Goal: Task Accomplishment & Management: Complete application form

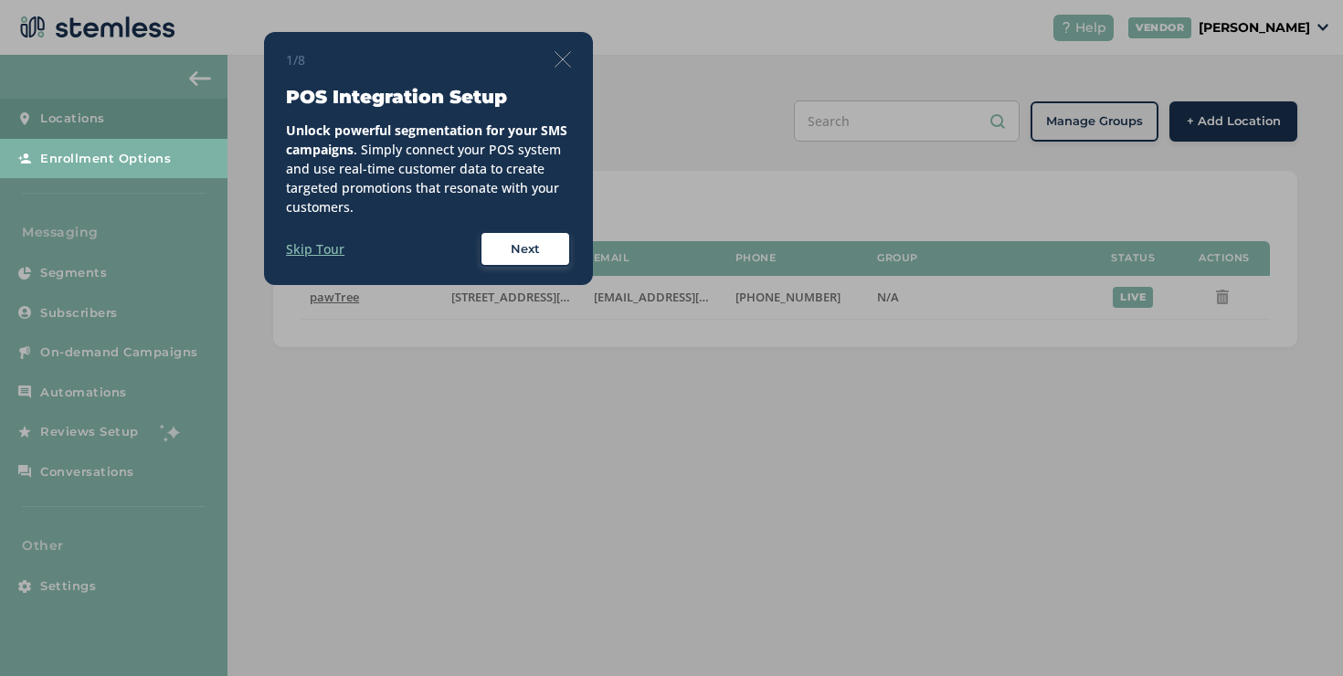
click at [560, 58] on img at bounding box center [562, 59] width 16 height 16
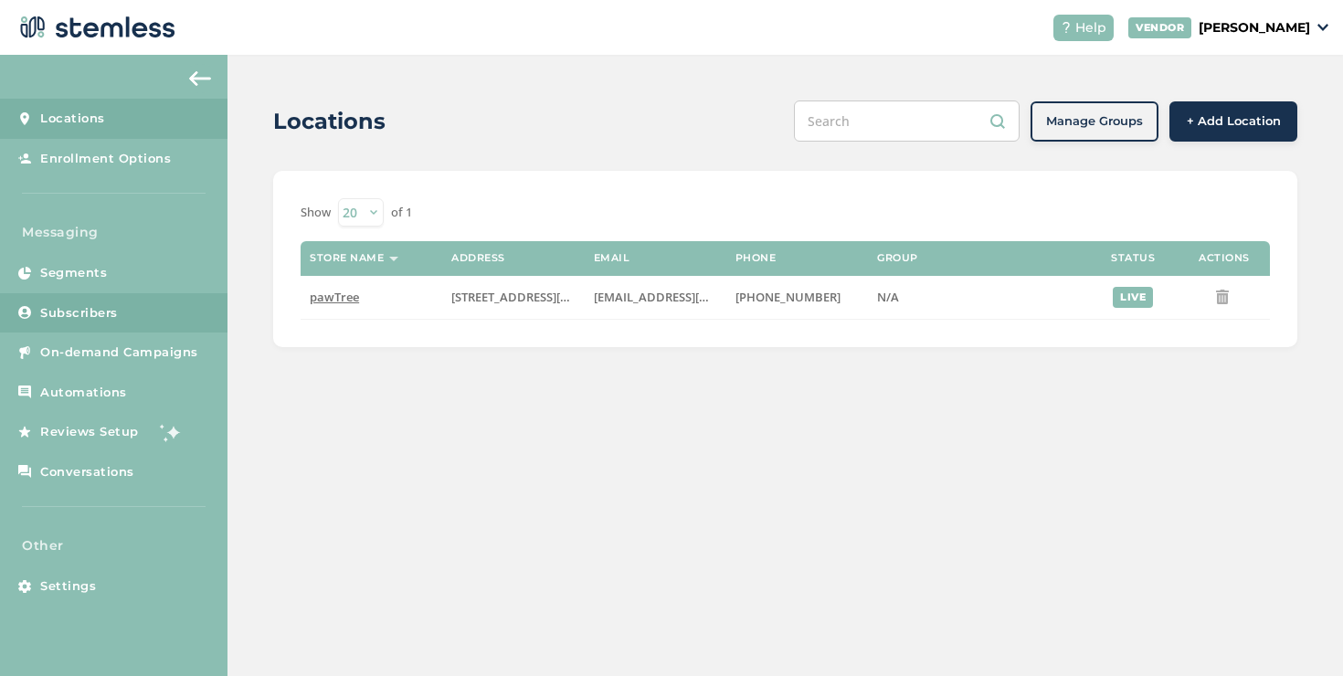
click at [158, 325] on link "Subscribers" at bounding box center [113, 313] width 227 height 40
click at [156, 342] on link "On-demand Campaigns" at bounding box center [113, 352] width 227 height 40
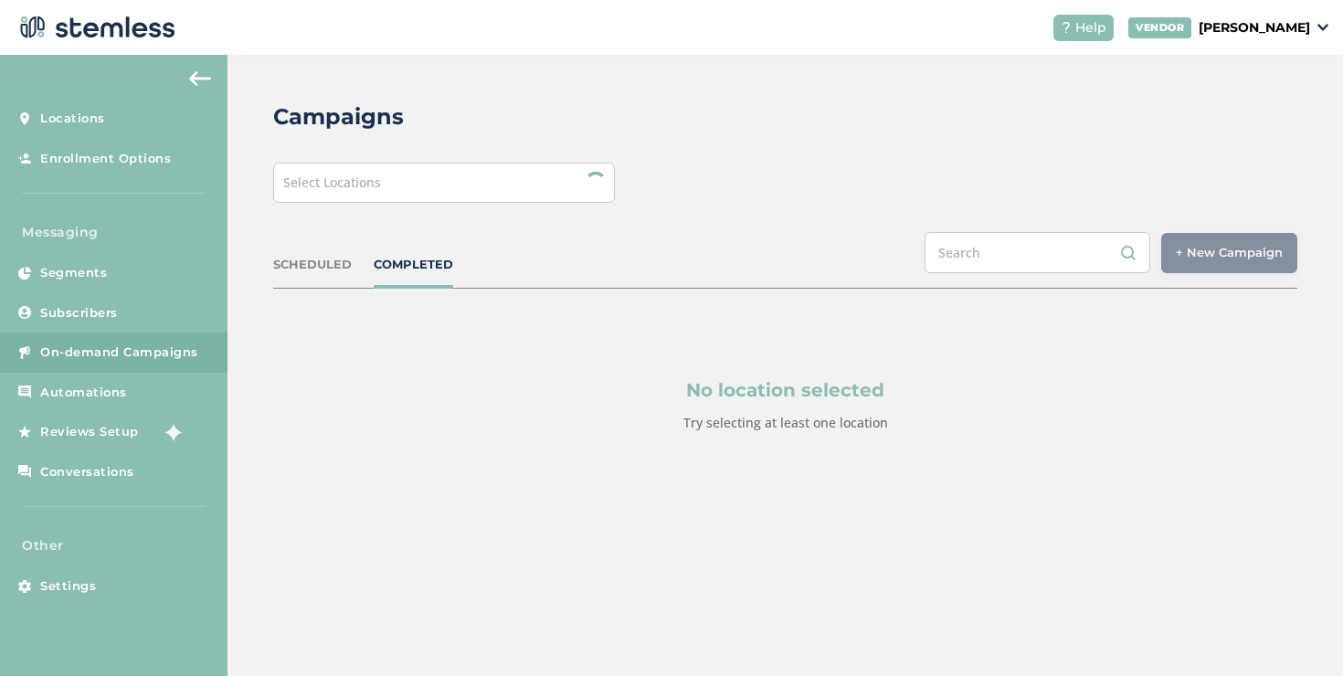
click at [543, 170] on div "Select Locations" at bounding box center [444, 183] width 342 height 40
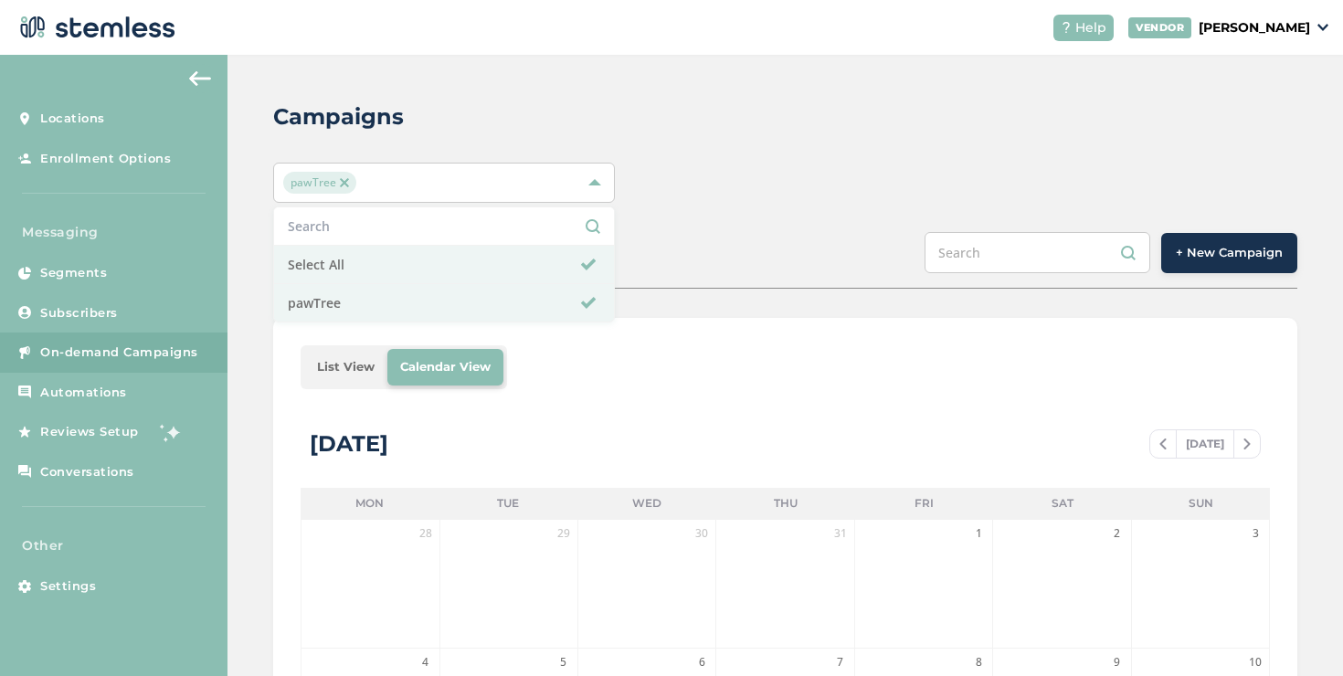
click at [1118, 225] on div "Campaigns pawTree Select All pawTree SCHEDULED COMPLETED + New Campaign List Vi…" at bounding box center [784, 646] width 1115 height 1182
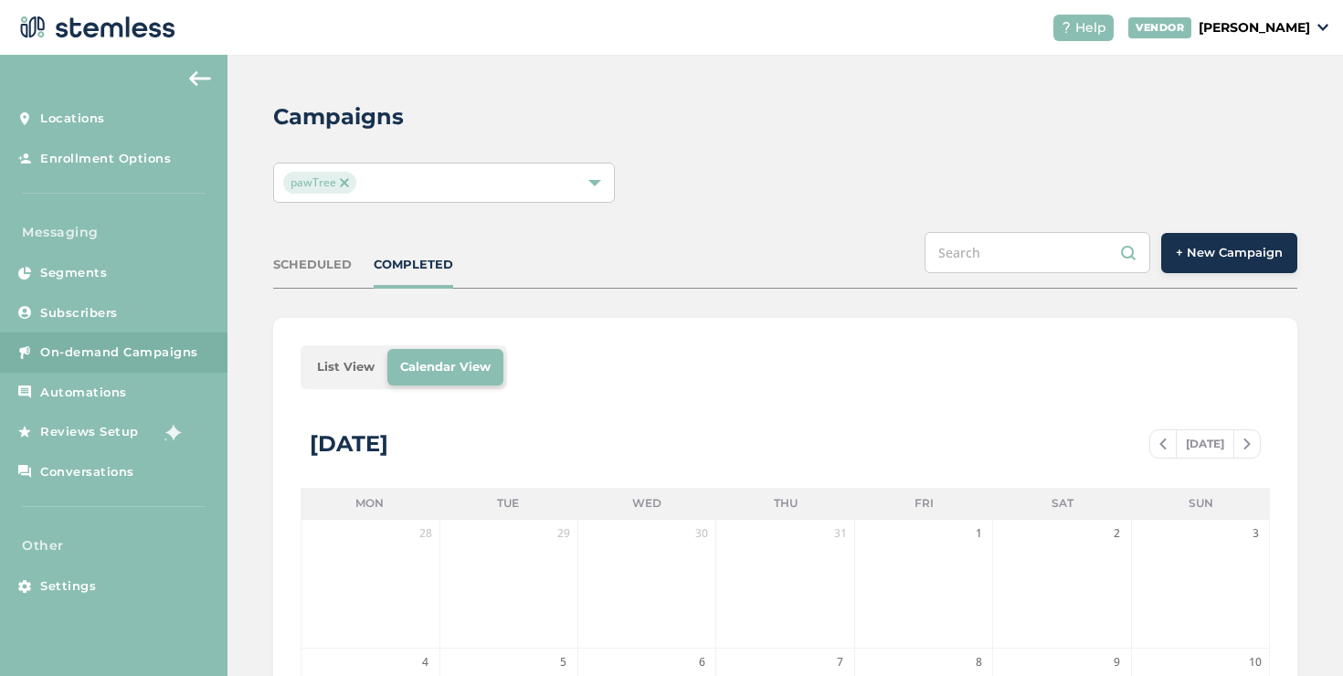
click at [1169, 240] on button "+ New Campaign" at bounding box center [1229, 253] width 136 height 40
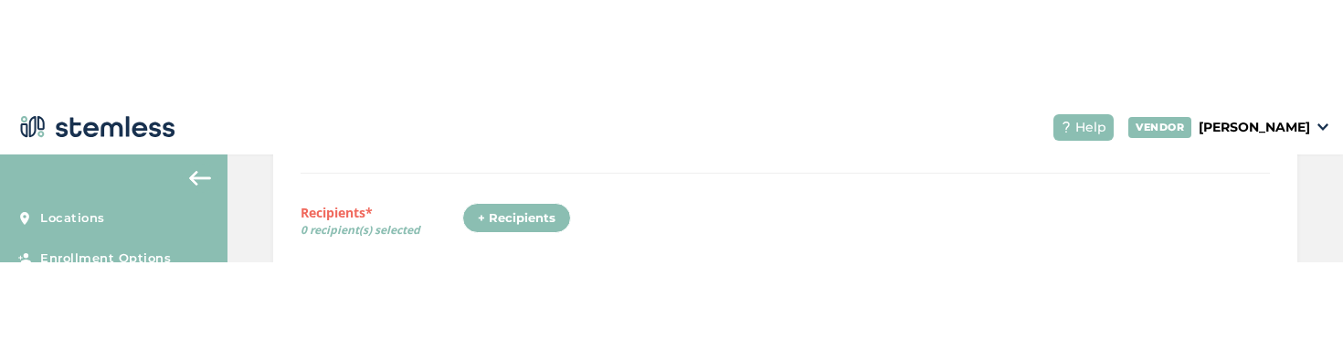
scroll to position [268, 0]
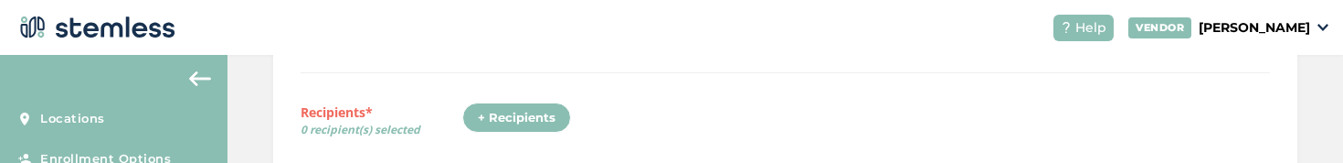
click at [486, 111] on div "+ Recipients" at bounding box center [516, 117] width 109 height 31
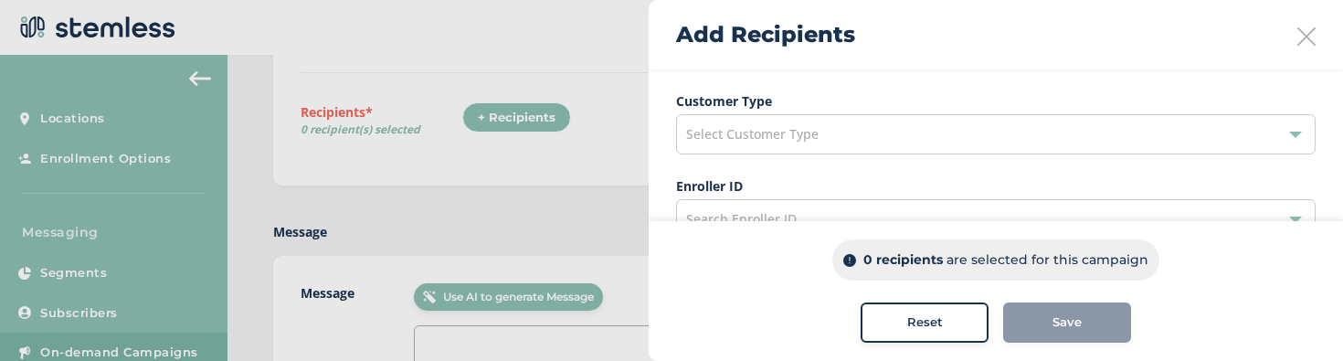
scroll to position [188, 0]
click at [810, 140] on span "Select Customer Type" at bounding box center [752, 130] width 132 height 17
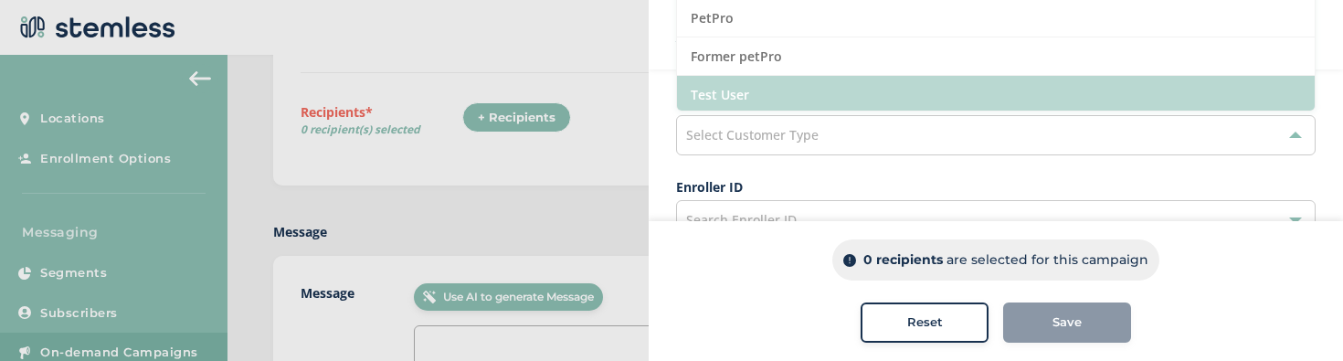
scroll to position [185, 0]
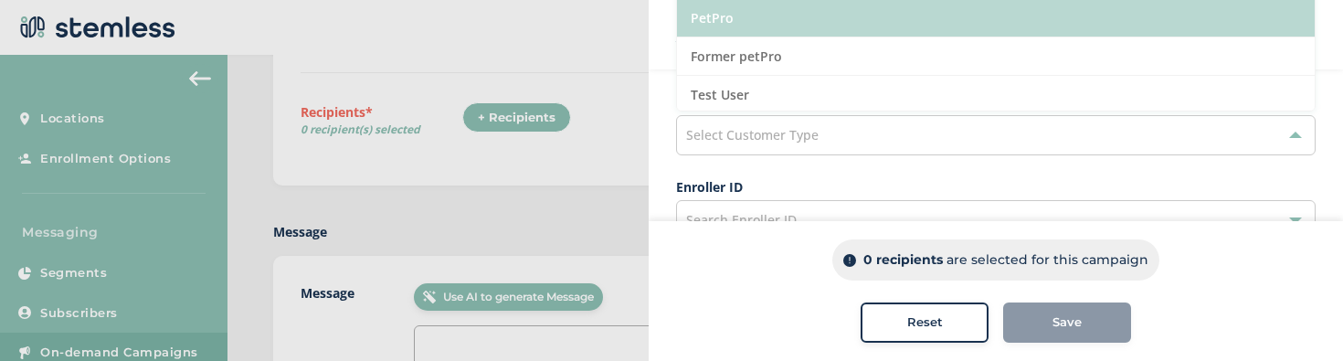
click at [743, 26] on li "PetPro" at bounding box center [996, 18] width 638 height 38
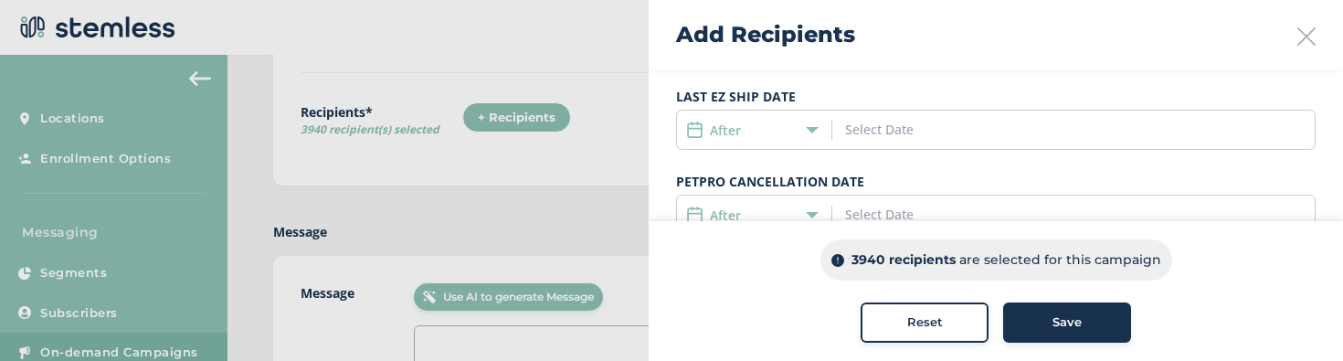
scroll to position [751, 0]
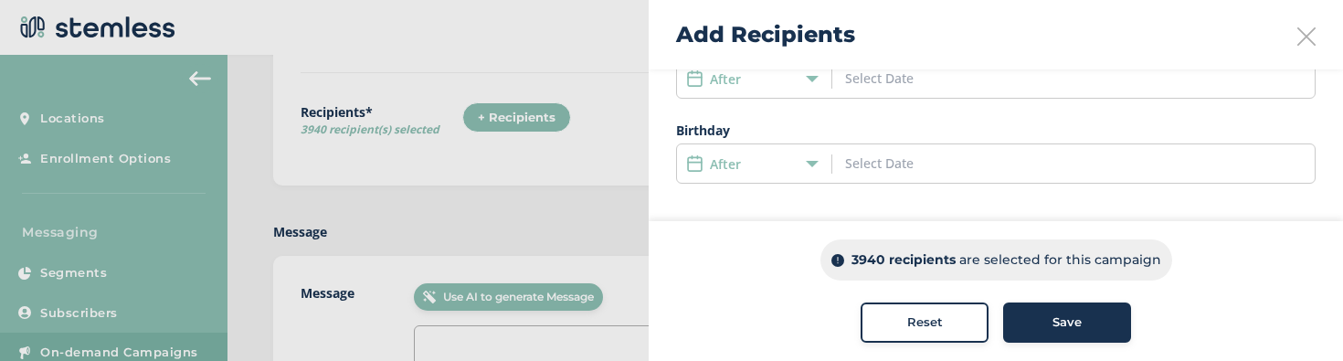
click at [763, 161] on div "After" at bounding box center [749, 163] width 127 height 19
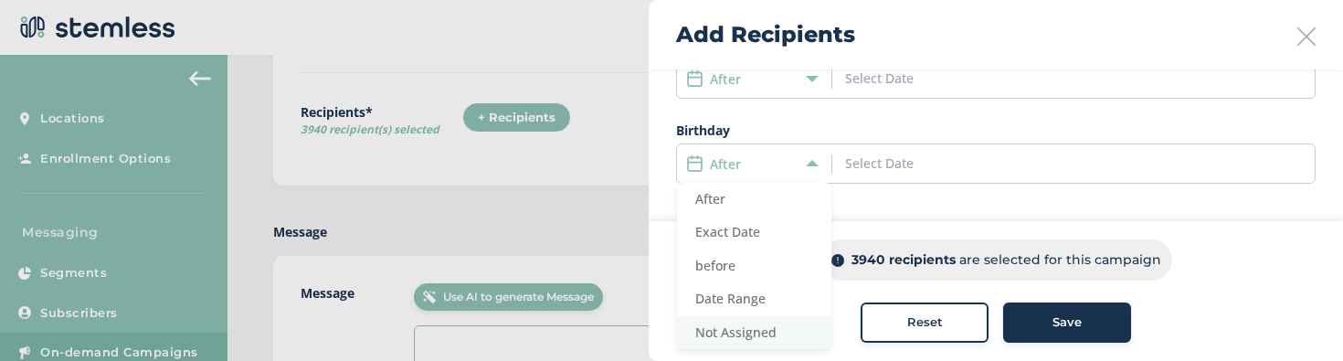
click at [745, 331] on span "Not Assigned" at bounding box center [735, 331] width 81 height 17
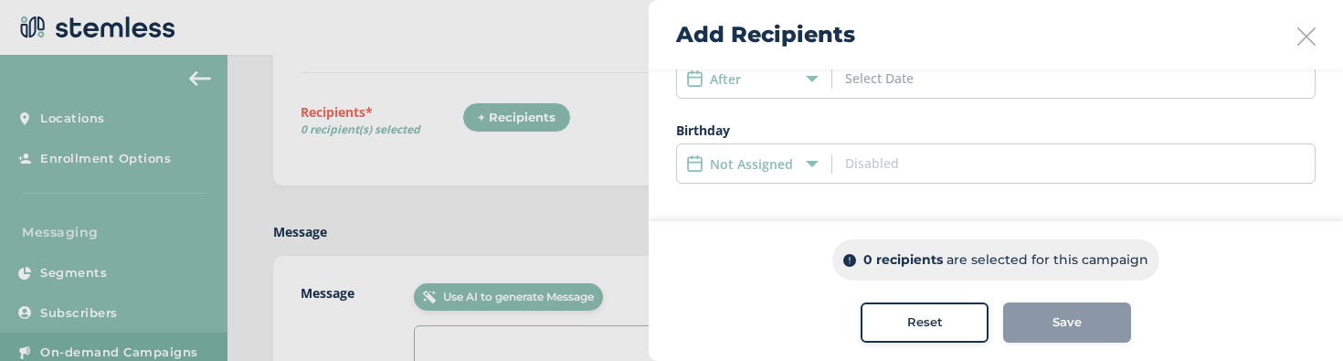
click at [726, 154] on label "Not Assigned" at bounding box center [751, 163] width 83 height 19
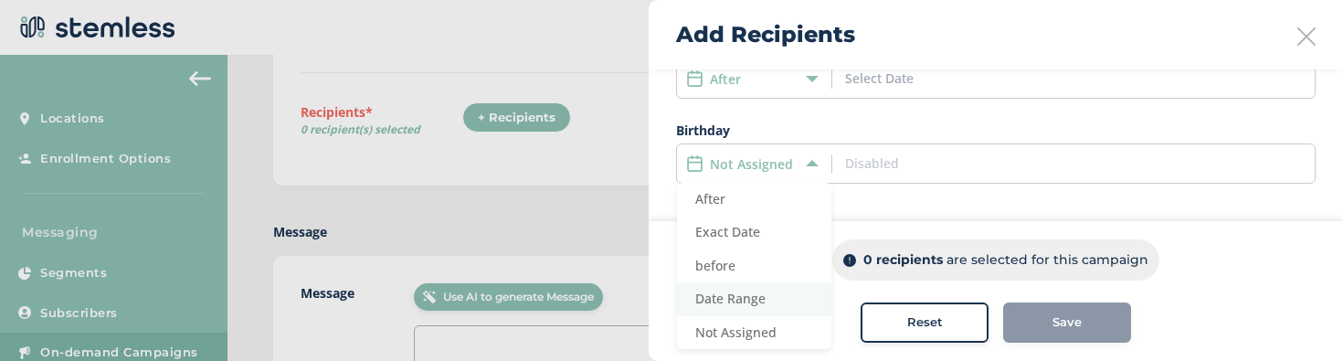
click at [730, 298] on span "Date Range" at bounding box center [730, 298] width 70 height 17
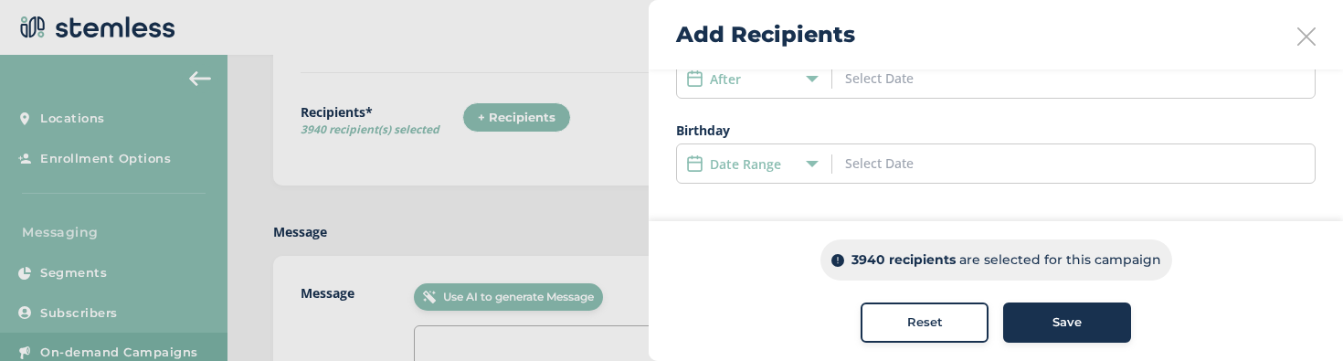
click at [744, 165] on label "Date Range" at bounding box center [745, 163] width 71 height 19
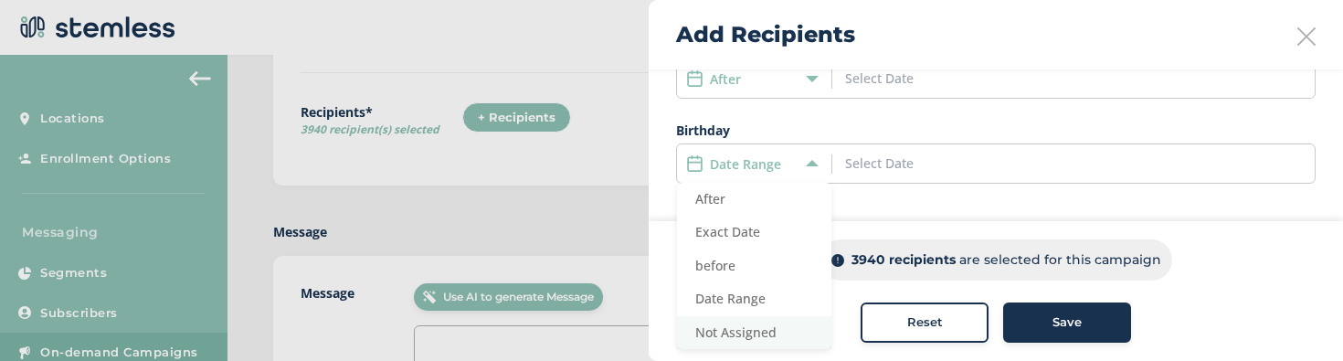
click at [723, 327] on span "Not Assigned" at bounding box center [735, 331] width 81 height 17
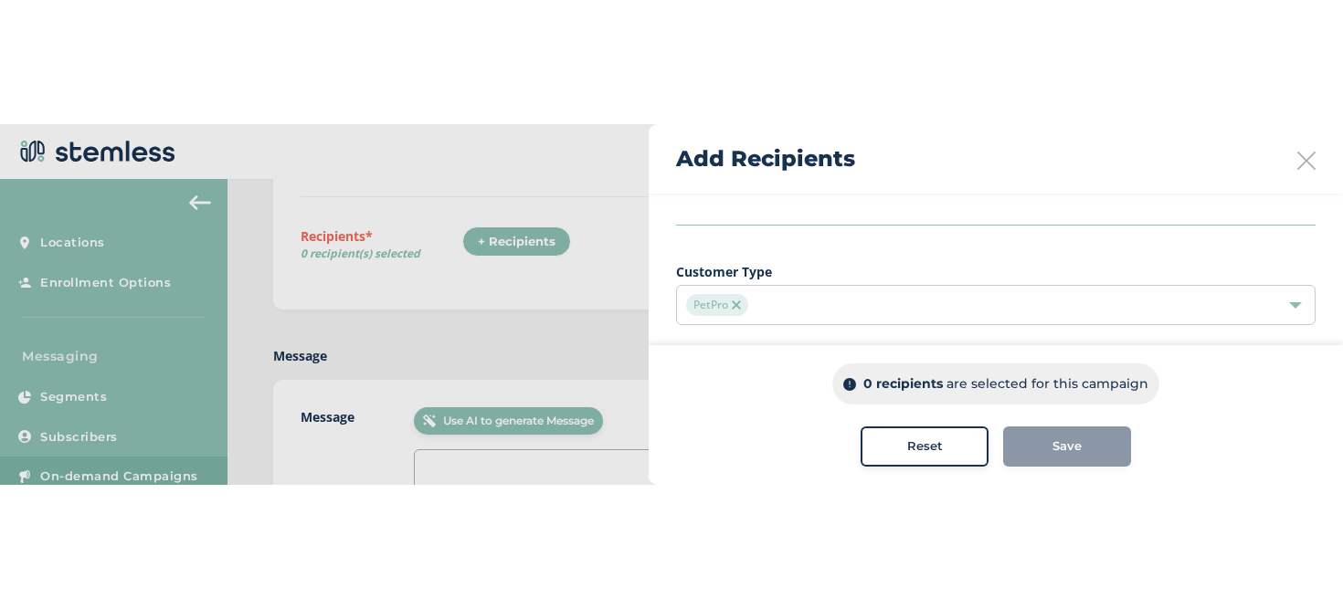
scroll to position [231, 0]
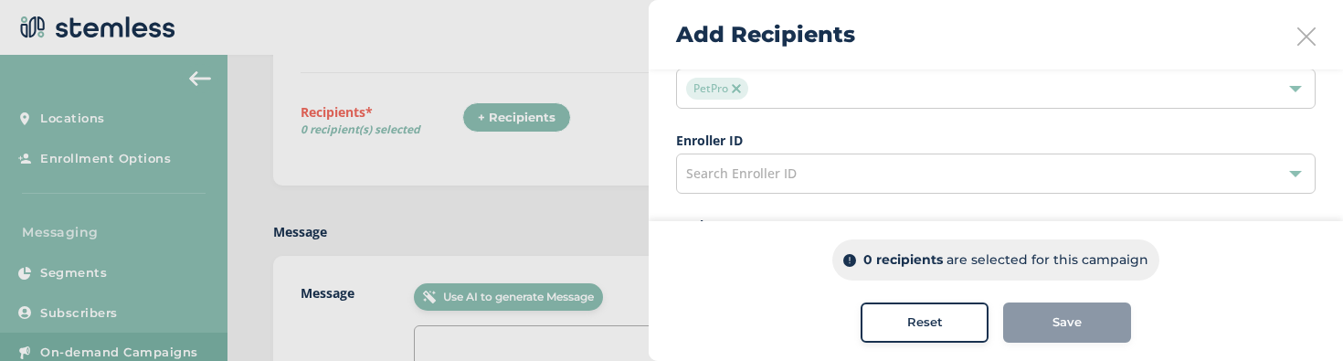
click at [736, 92] on img at bounding box center [736, 88] width 9 height 9
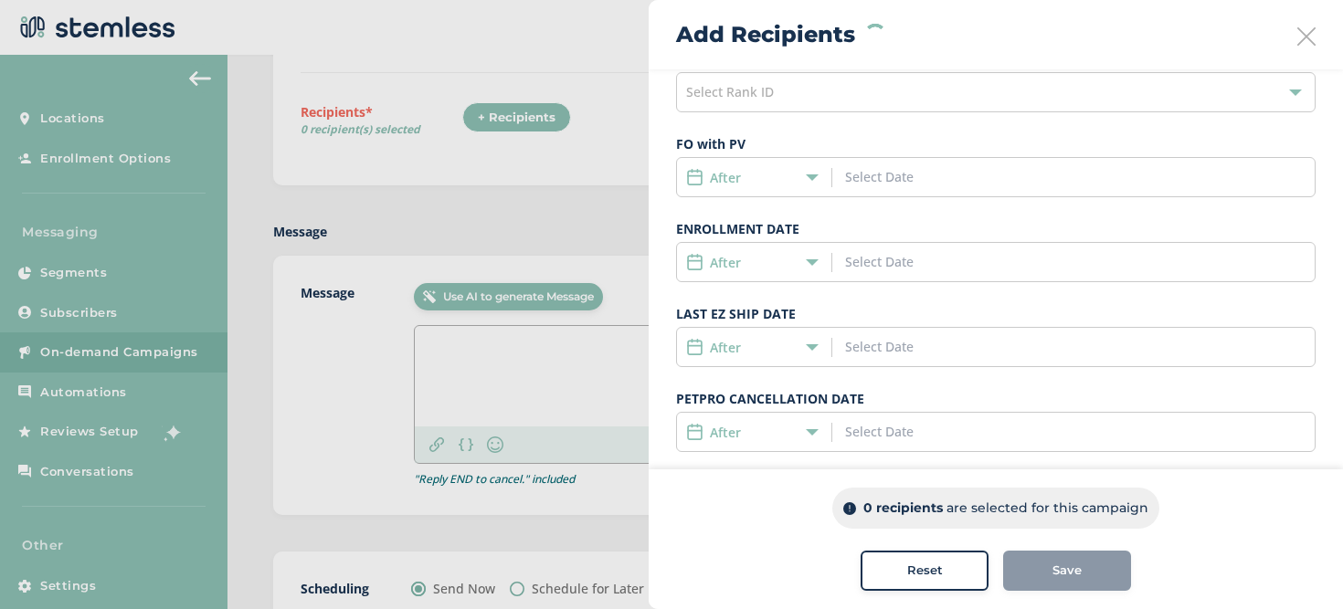
scroll to position [393, 0]
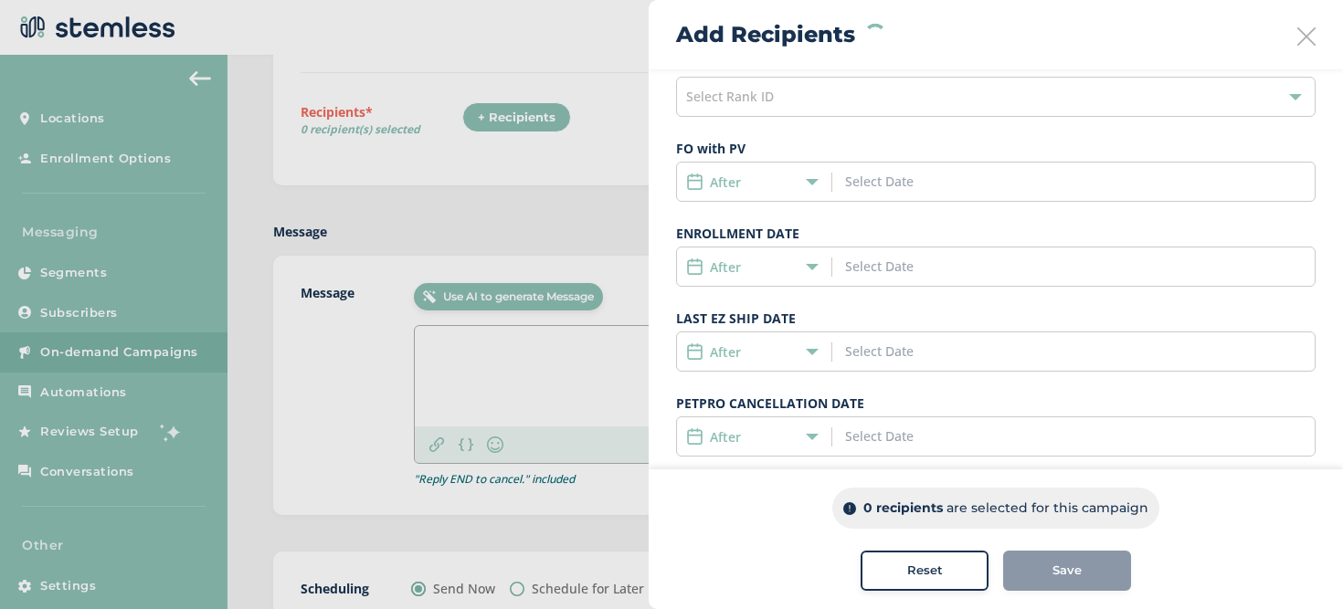
click at [798, 185] on div "After" at bounding box center [749, 182] width 127 height 19
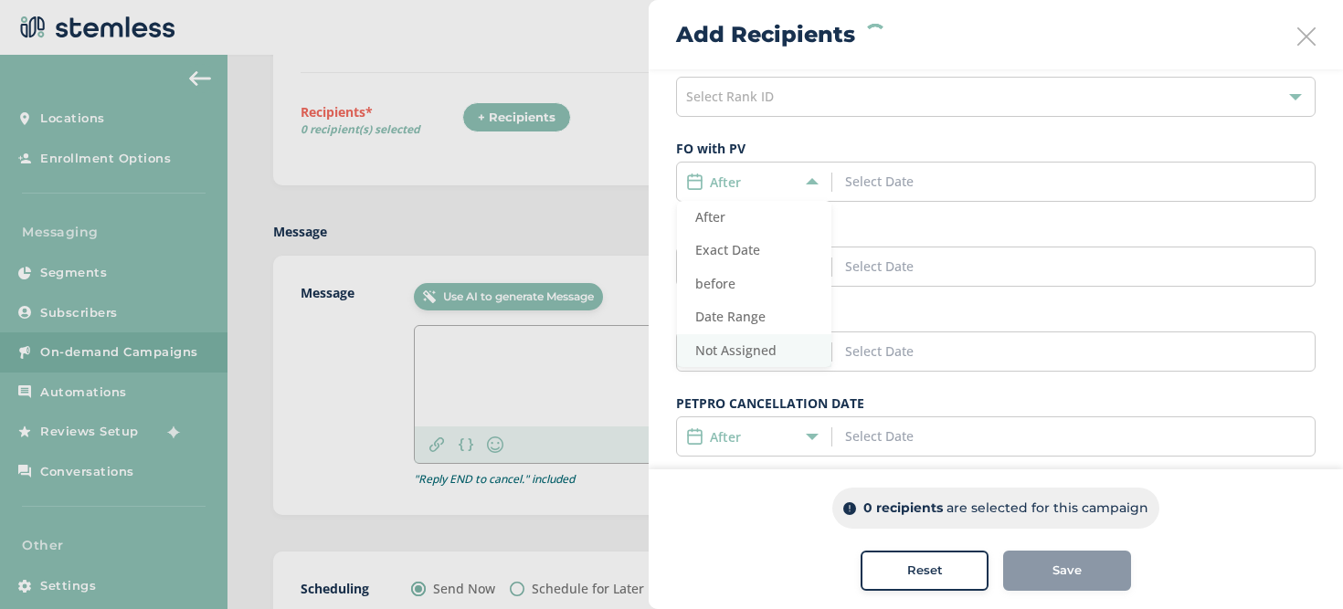
click at [753, 340] on li "Not Assigned" at bounding box center [754, 351] width 154 height 34
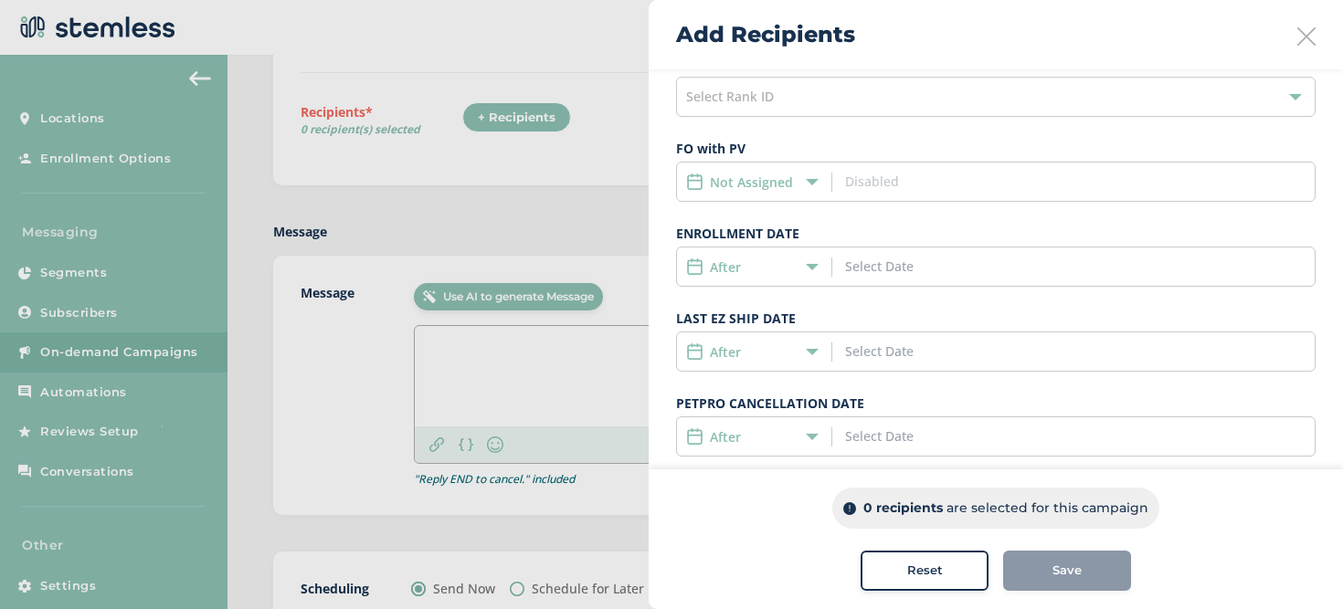
click at [898, 575] on div "Reset" at bounding box center [924, 571] width 99 height 18
click at [798, 190] on div "After" at bounding box center [995, 182] width 639 height 40
click at [797, 184] on div "After" at bounding box center [749, 182] width 127 height 19
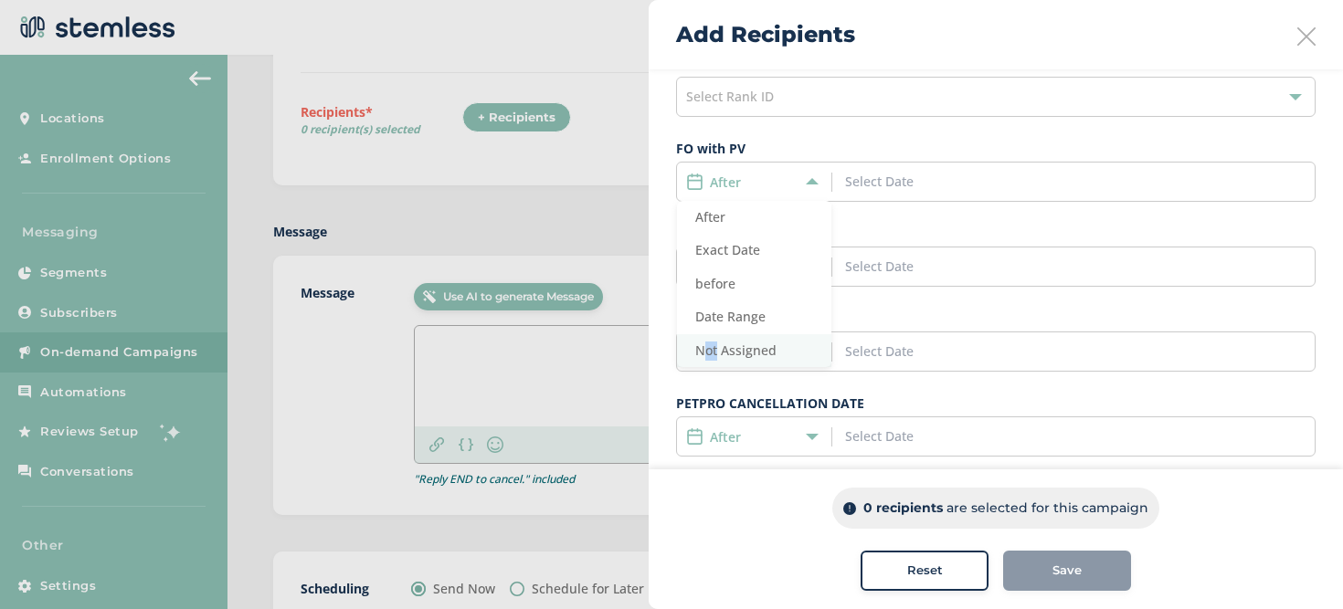
click at [712, 341] on li "Not Assigned" at bounding box center [754, 351] width 154 height 34
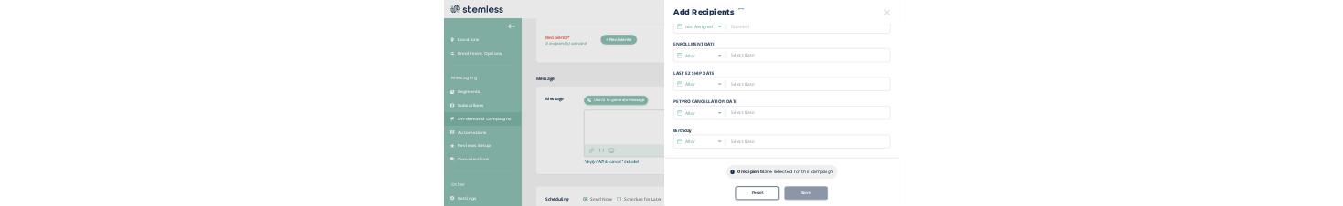
scroll to position [502, 0]
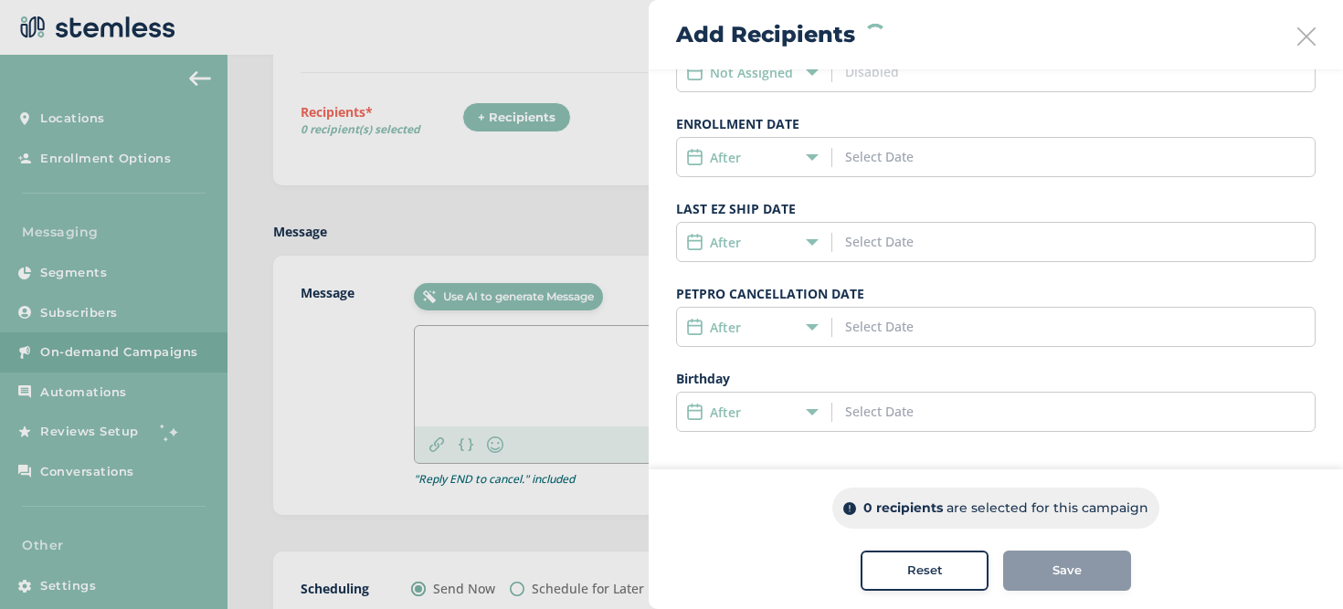
click at [787, 406] on div "After" at bounding box center [749, 412] width 127 height 19
click at [748, 575] on span "Not Assigned" at bounding box center [735, 580] width 81 height 17
click at [733, 414] on label "Not Assigned" at bounding box center [751, 412] width 83 height 19
click at [733, 573] on span "Not Assigned" at bounding box center [735, 580] width 81 height 17
